Goal: Information Seeking & Learning: Find specific fact

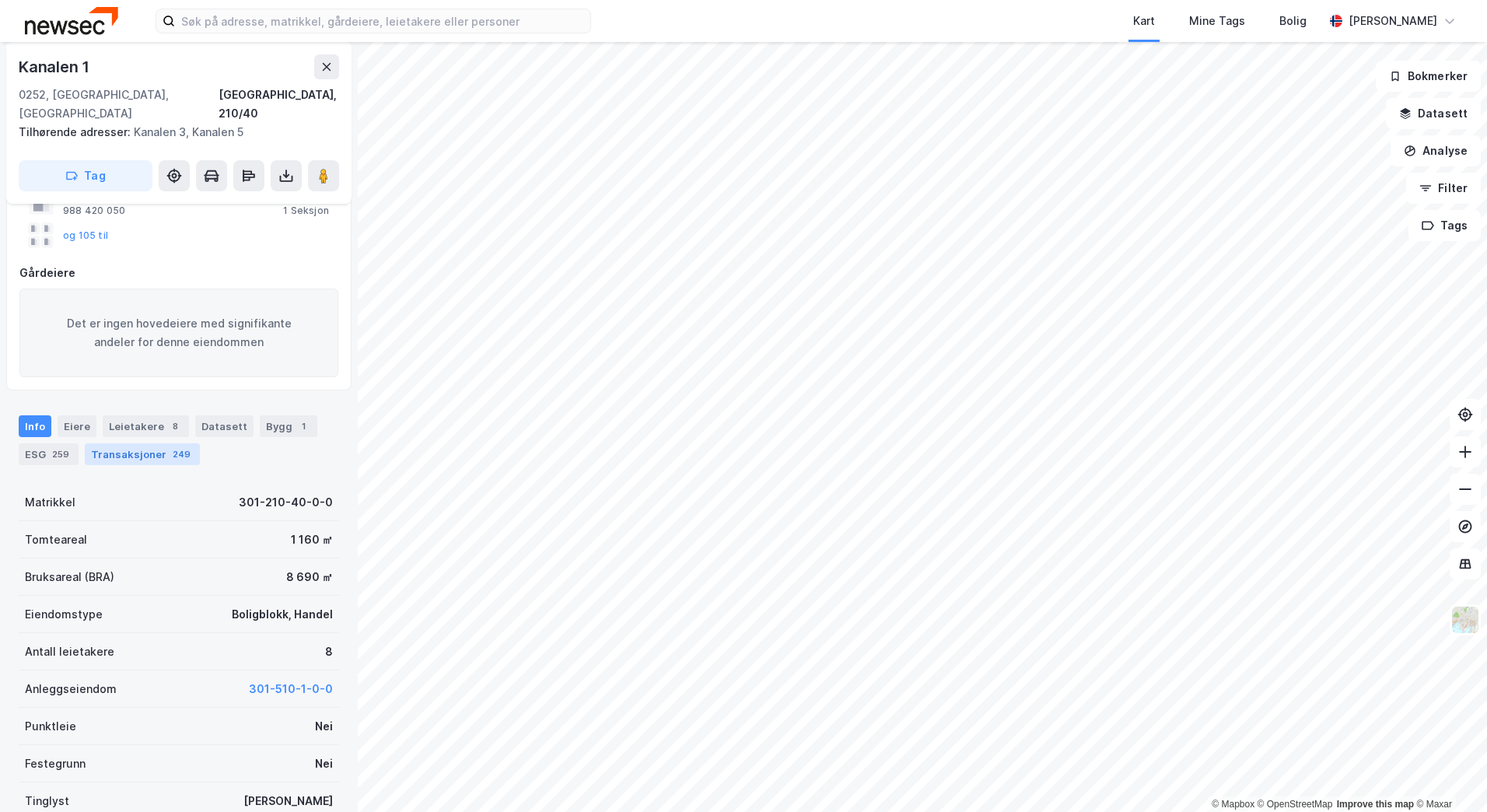
scroll to position [156, 0]
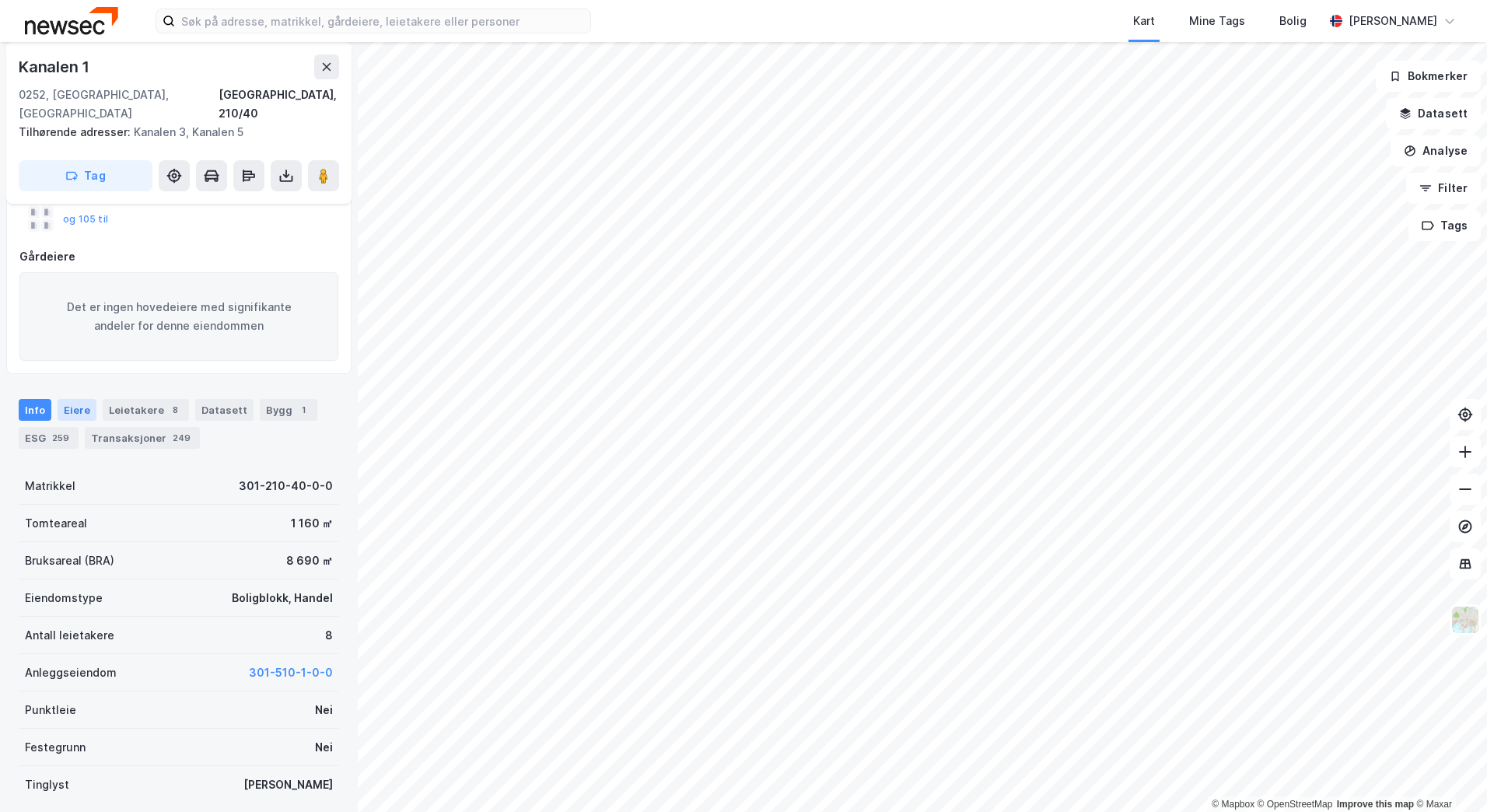
click at [77, 399] on div "Eiere" at bounding box center [76, 409] width 39 height 21
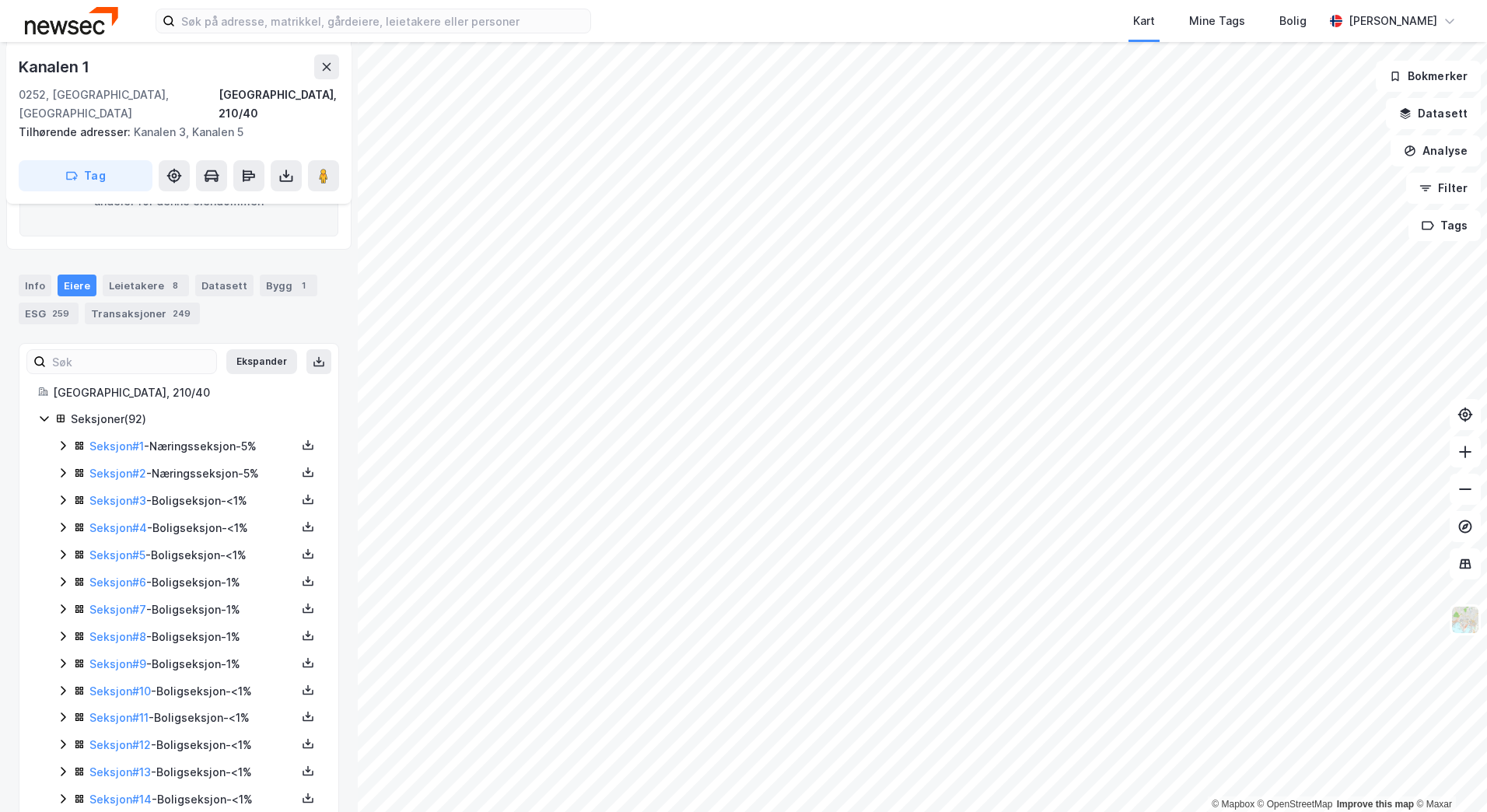
scroll to position [263, 0]
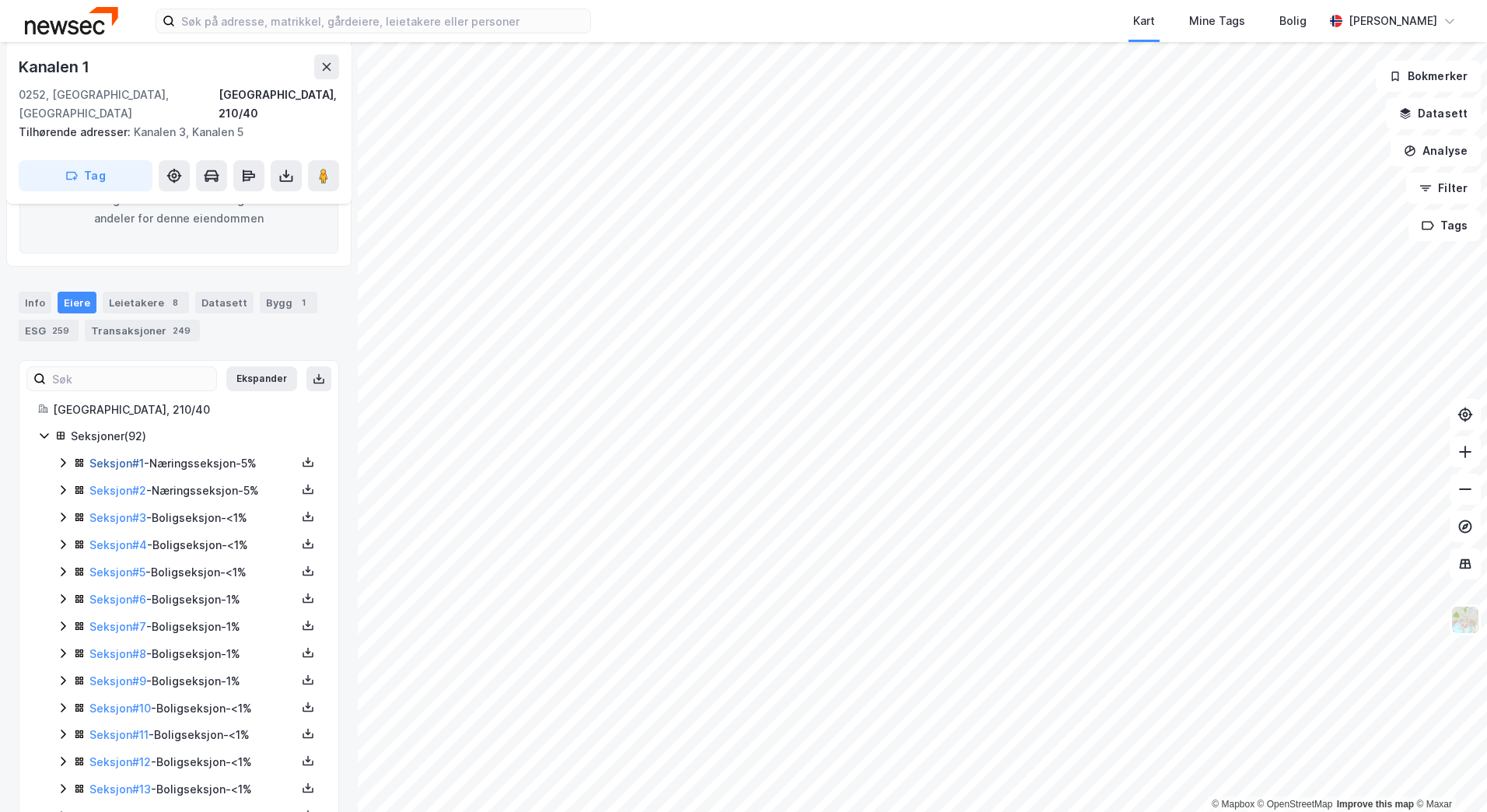
click at [124, 456] on link "Seksjon # 1" at bounding box center [116, 462] width 54 height 13
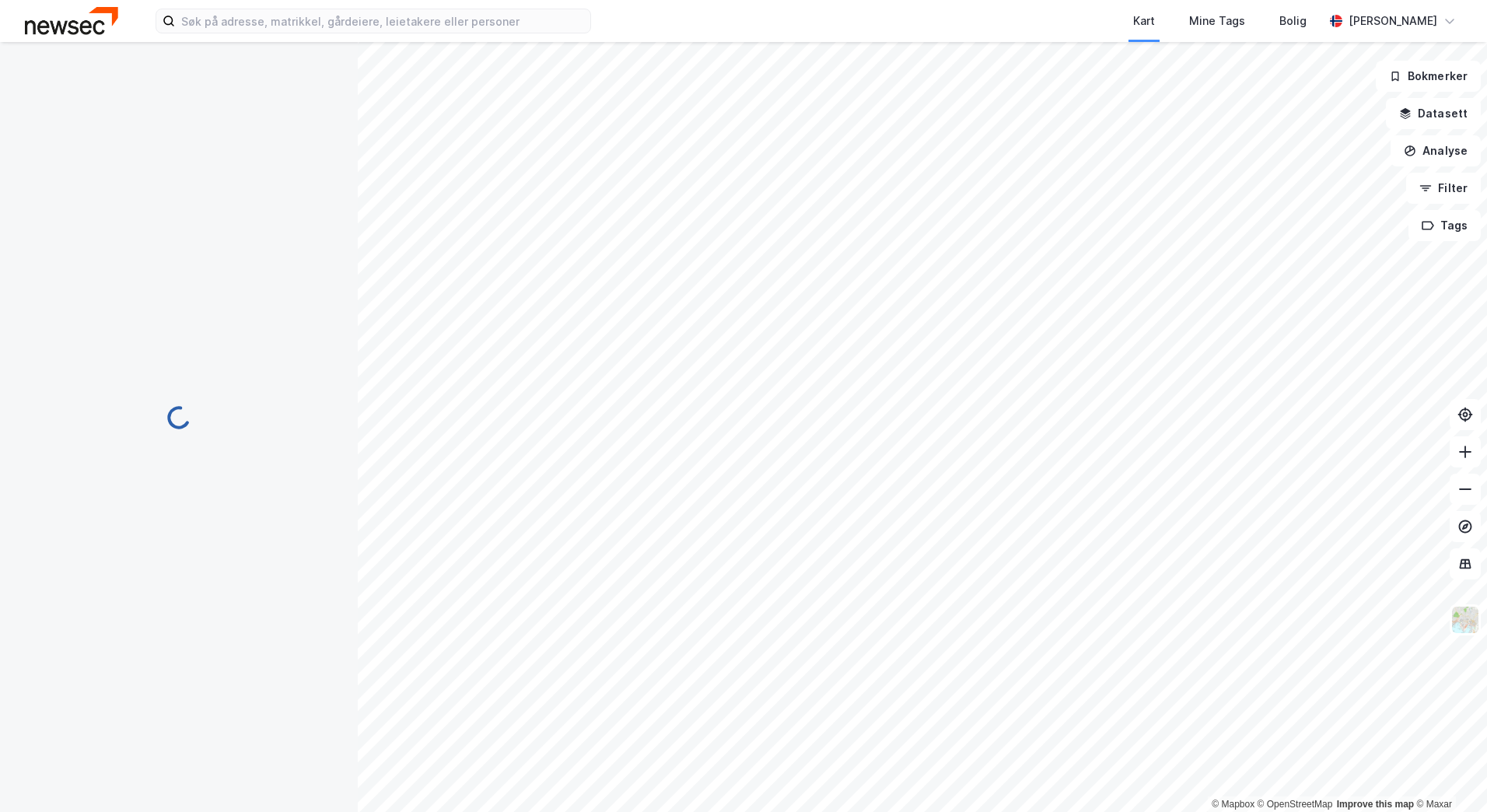
scroll to position [241, 0]
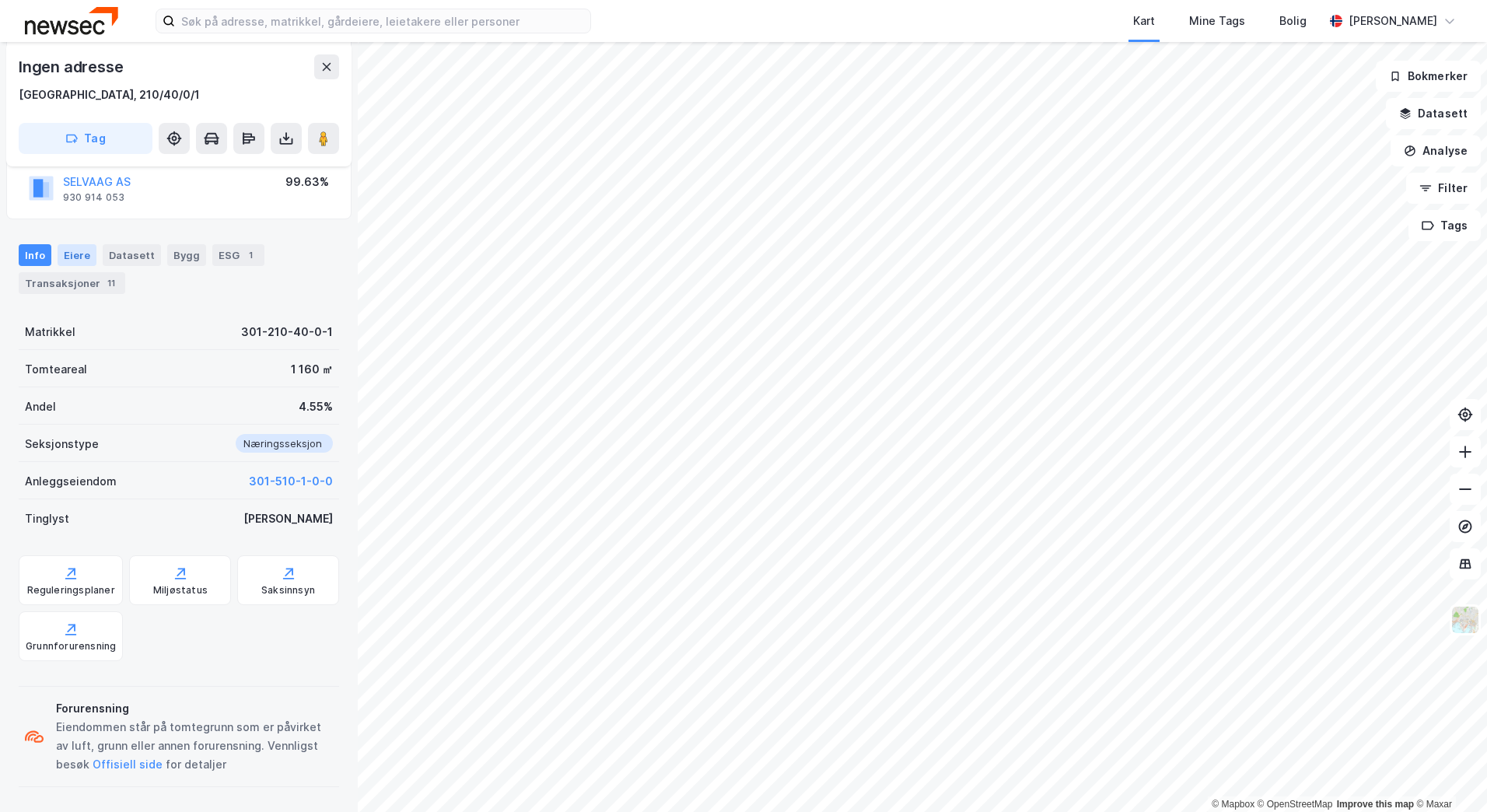
click at [82, 257] on div "Eiere" at bounding box center [76, 254] width 39 height 21
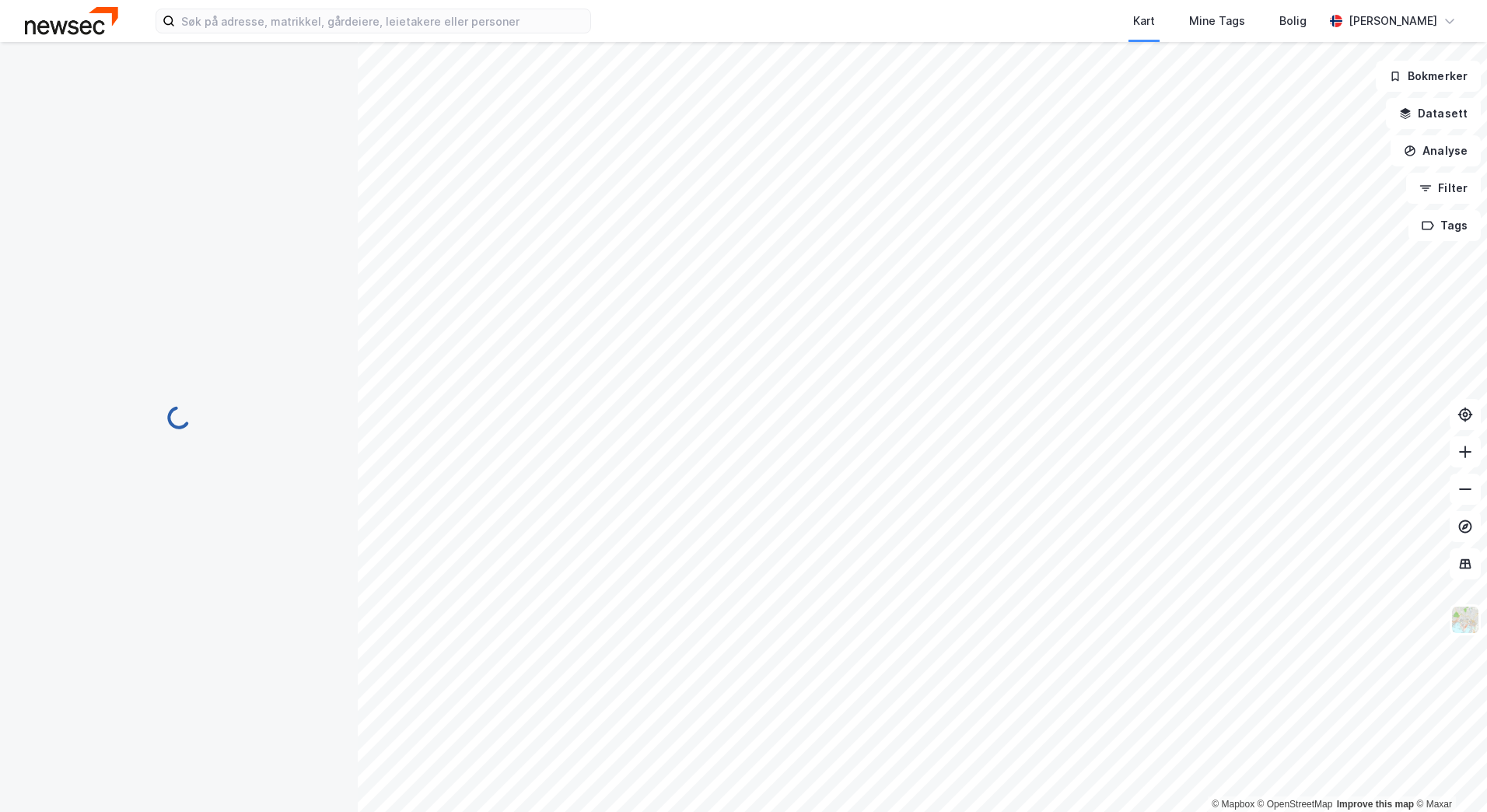
scroll to position [241, 0]
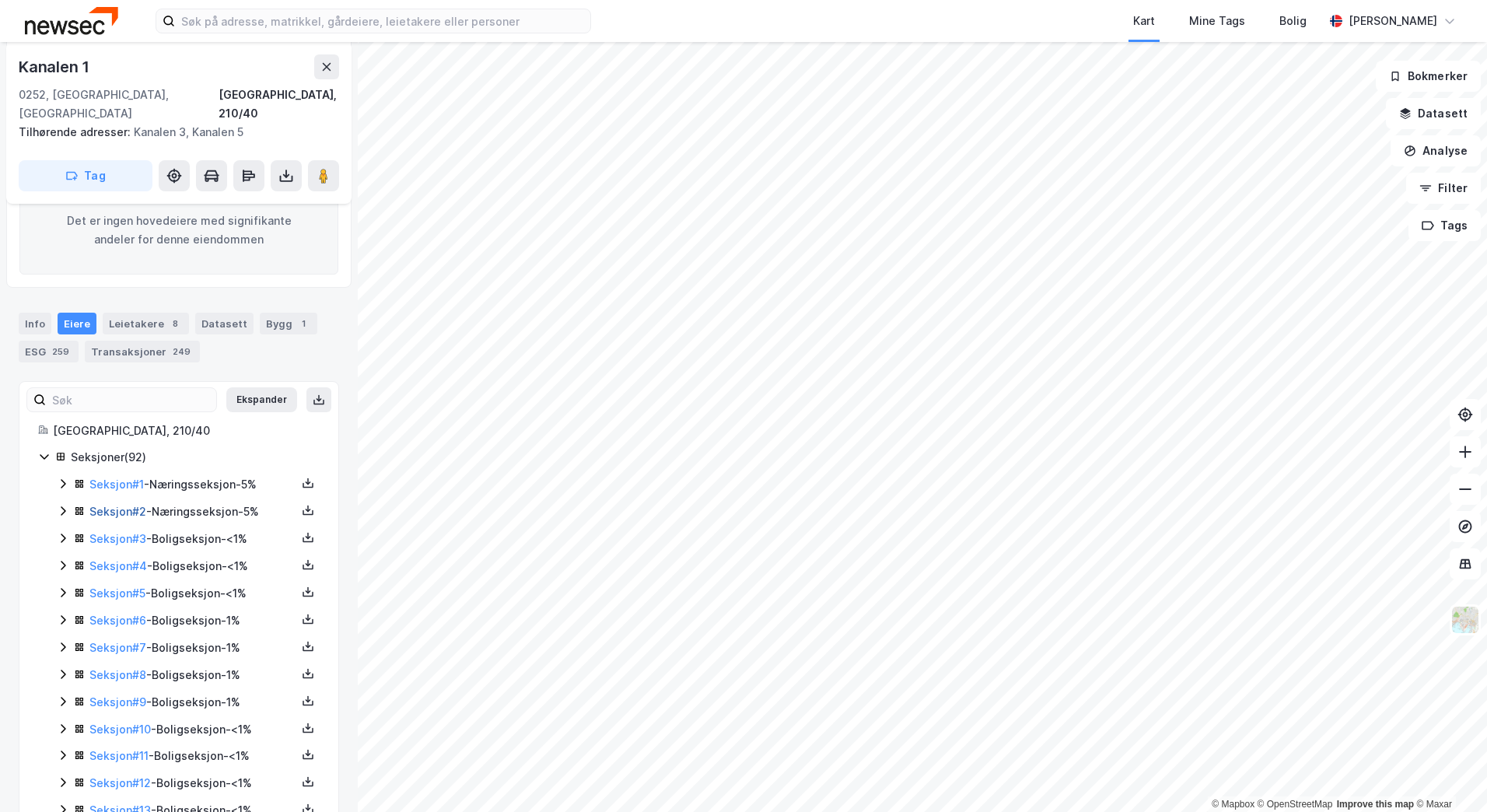
click at [129, 504] on link "Seksjon # 2" at bounding box center [118, 510] width 57 height 13
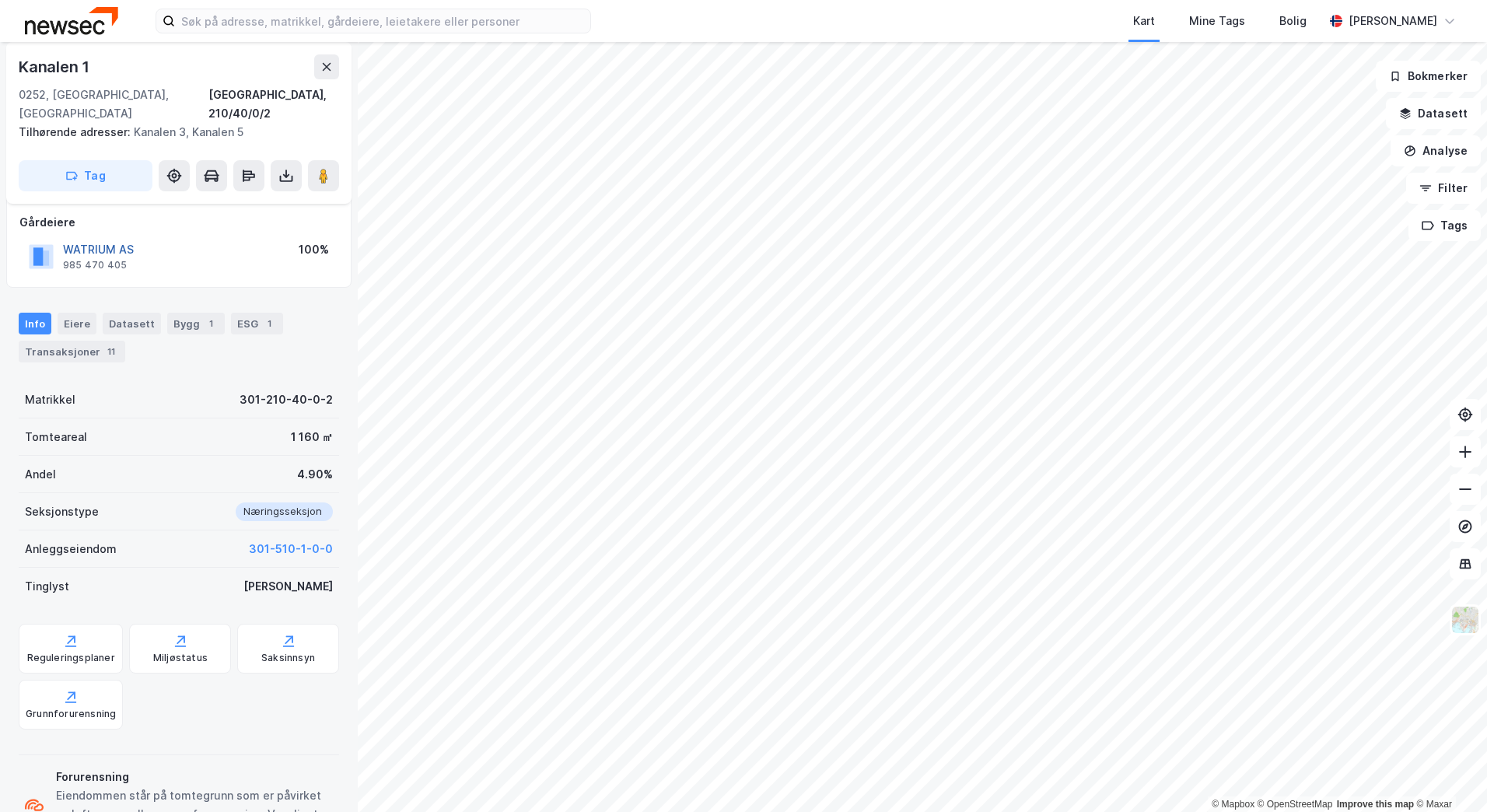
scroll to position [183, 0]
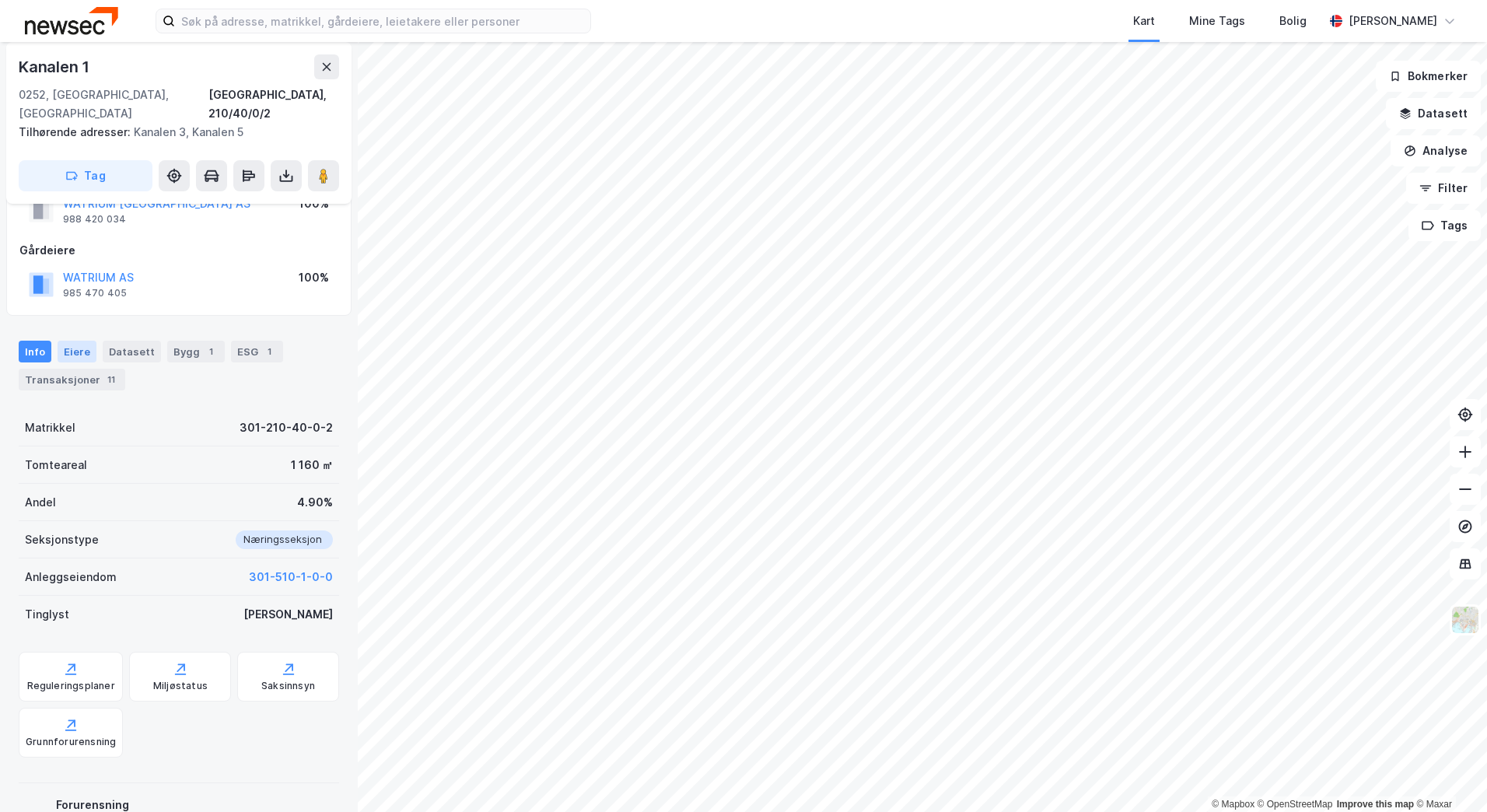
click at [77, 340] on div "Eiere" at bounding box center [76, 351] width 39 height 21
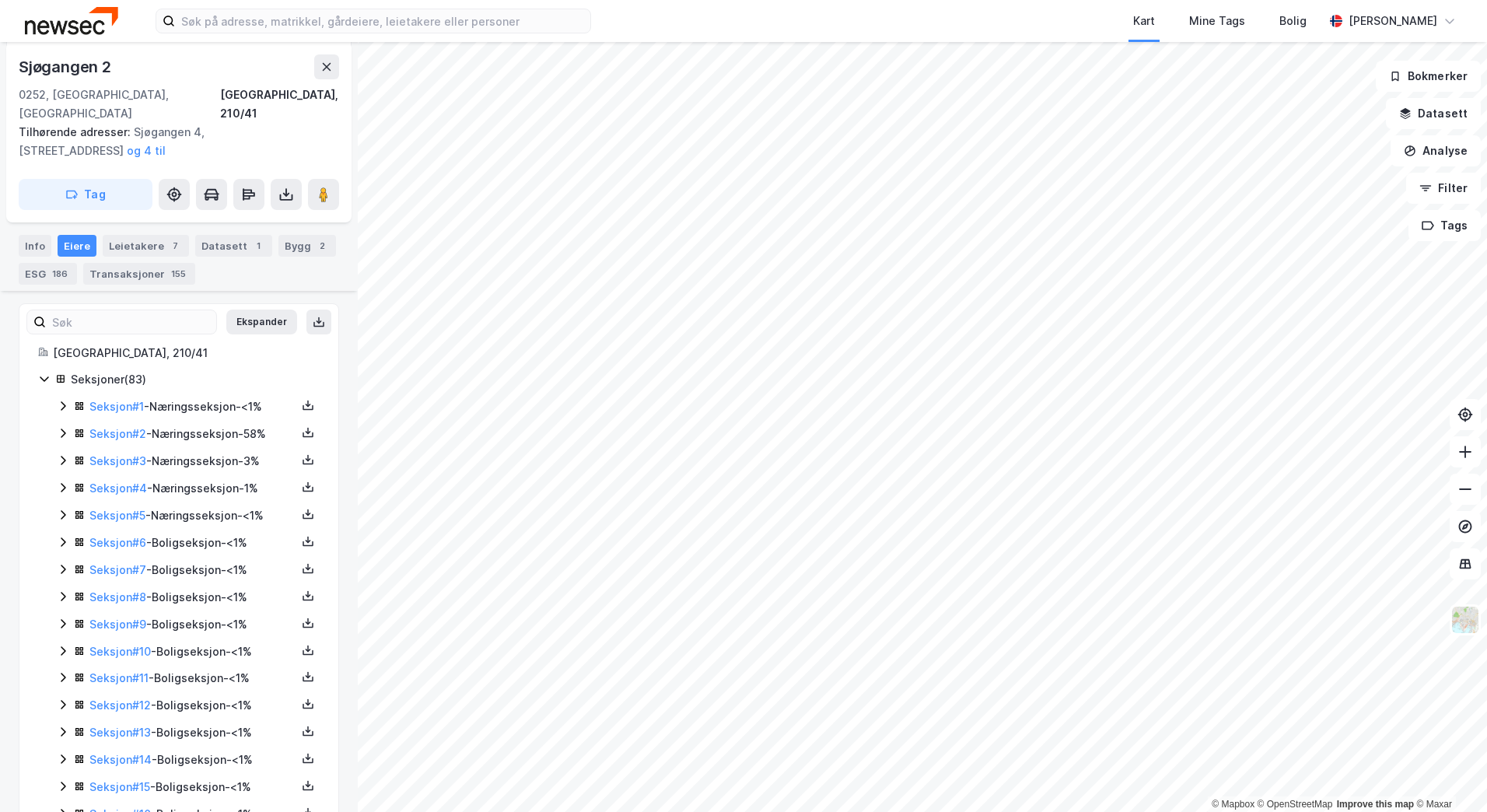
scroll to position [311, 0]
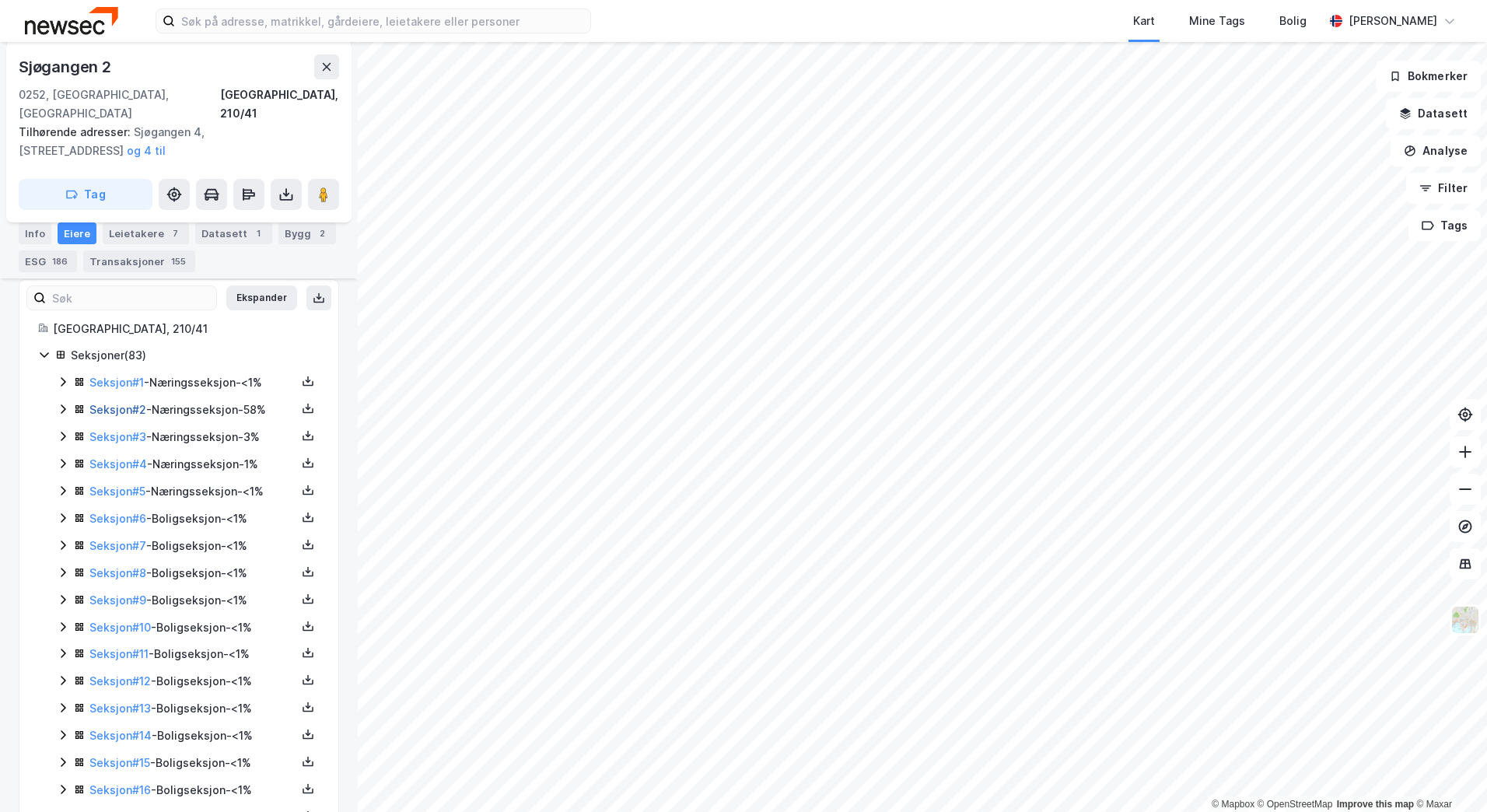
click at [133, 403] on link "Seksjon # 2" at bounding box center [118, 409] width 57 height 13
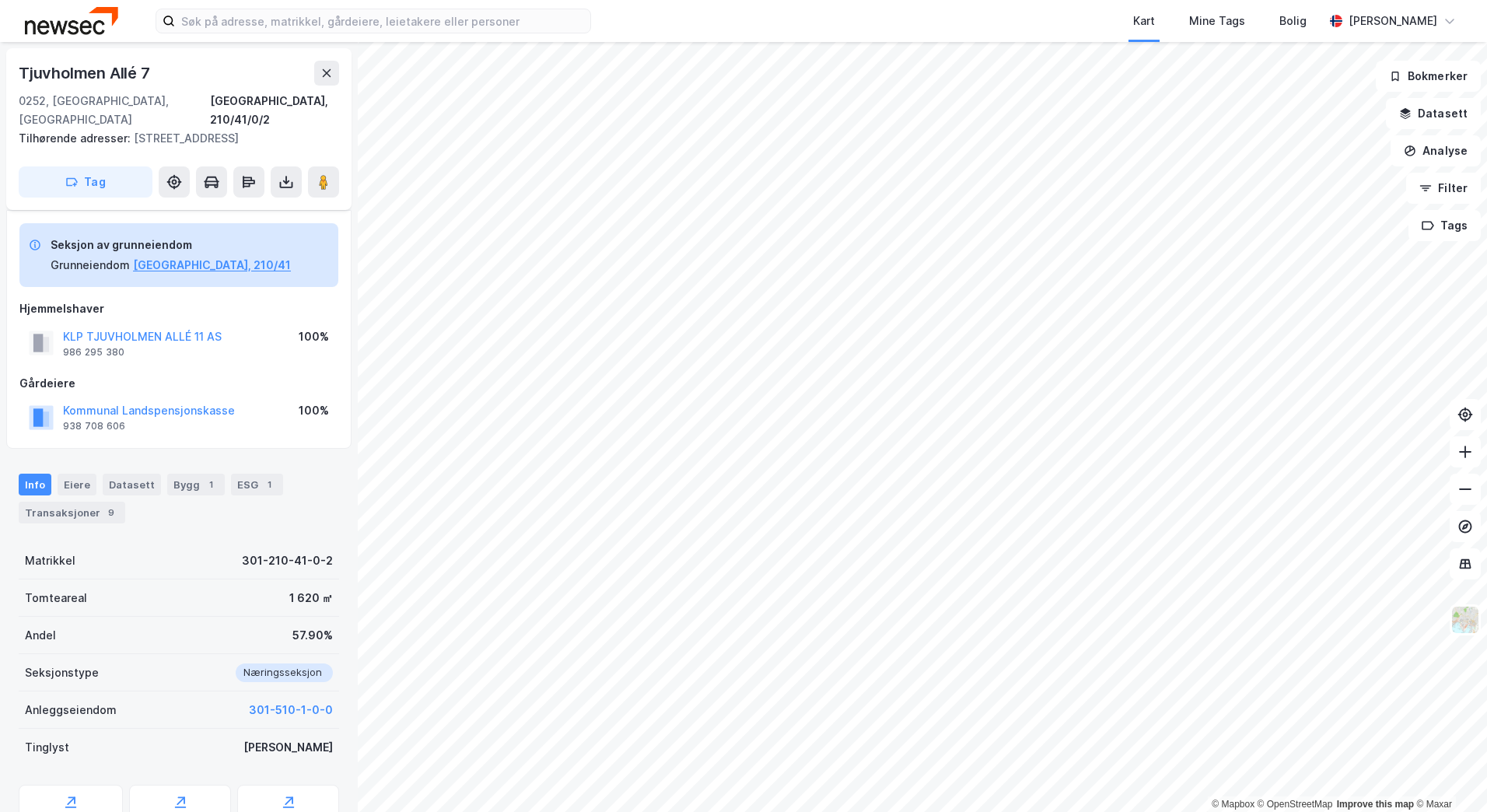
scroll to position [279, 0]
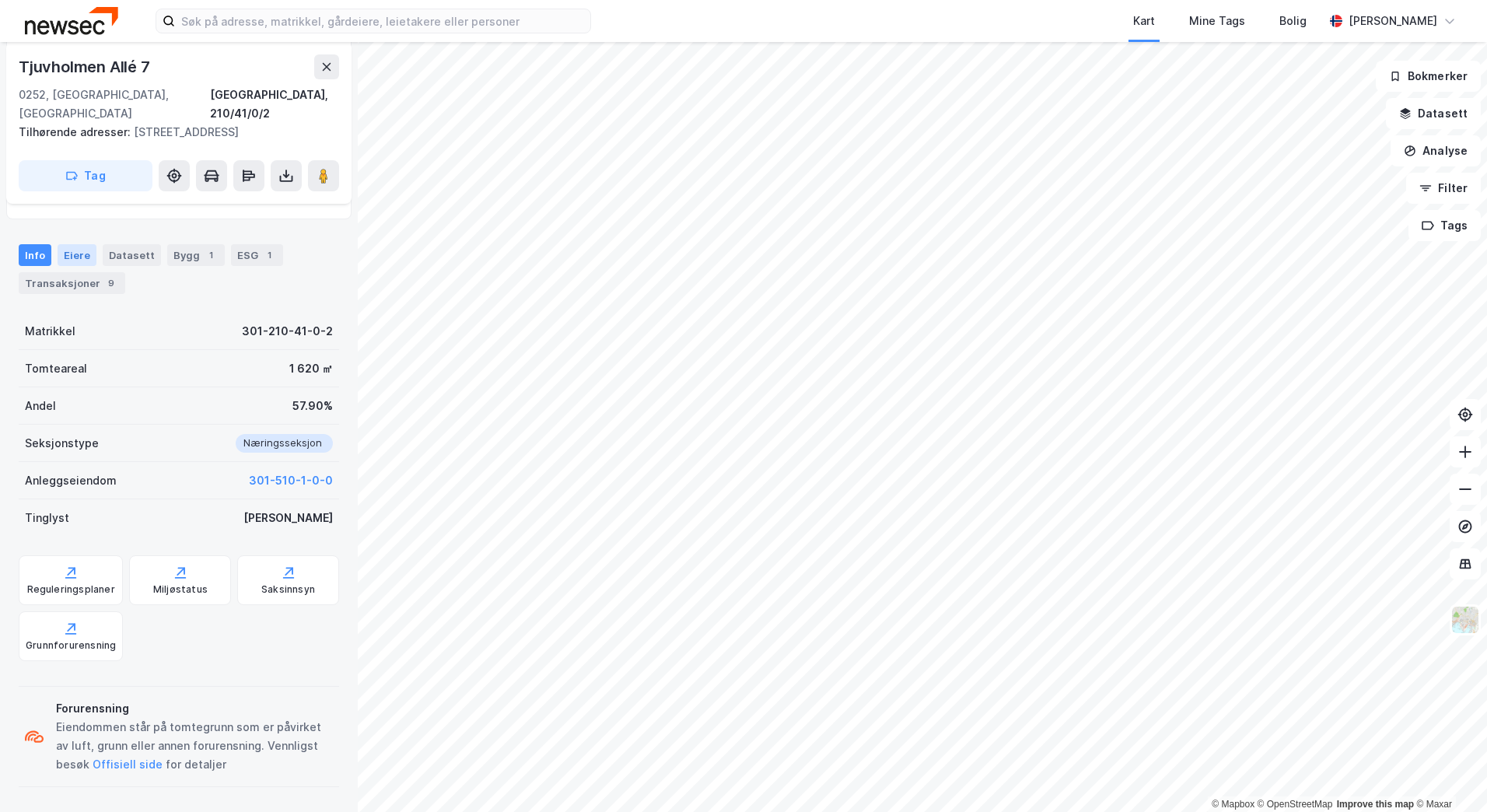
click at [86, 261] on div "Eiere" at bounding box center [76, 254] width 39 height 21
